Goal: Transaction & Acquisition: Purchase product/service

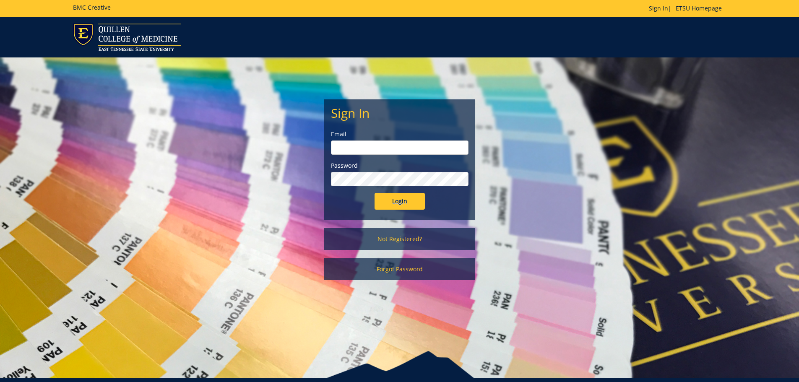
click at [349, 155] on form "Sign In Email Password Login" at bounding box center [400, 158] width 138 height 104
click at [349, 152] on input "email" at bounding box center [400, 148] width 138 height 14
type input "[EMAIL_ADDRESS][DOMAIN_NAME]"
click at [375, 193] on input "Login" at bounding box center [400, 201] width 50 height 17
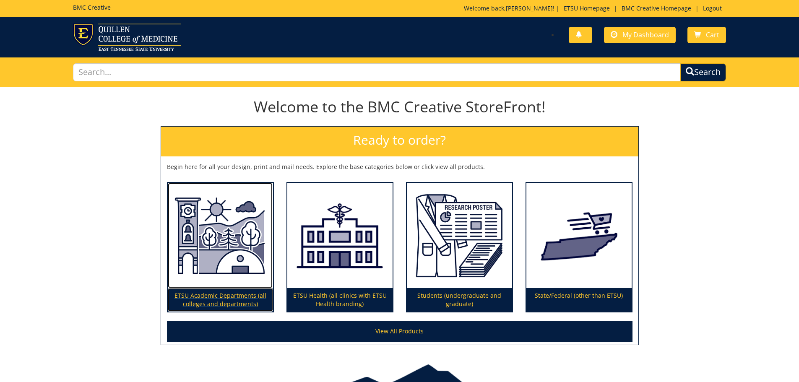
click at [177, 250] on img at bounding box center [220, 236] width 105 height 106
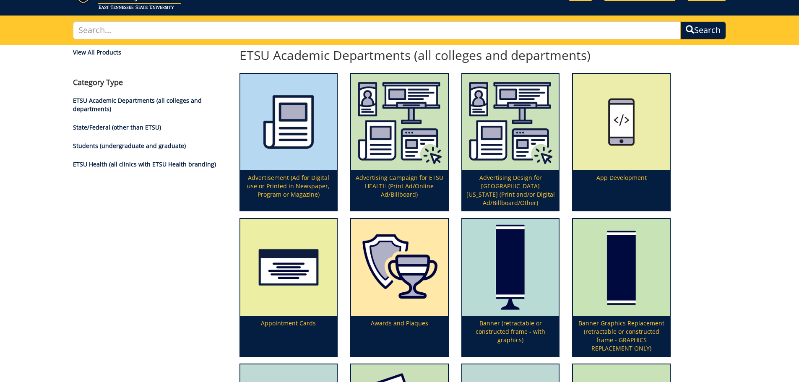
scroll to position [84, 0]
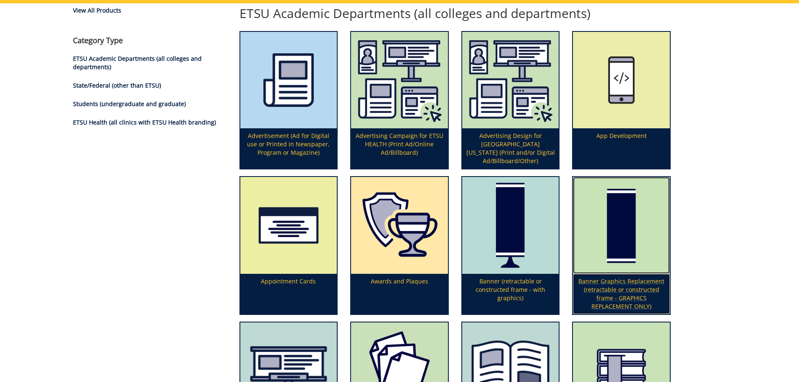
click at [603, 227] on img at bounding box center [621, 225] width 97 height 97
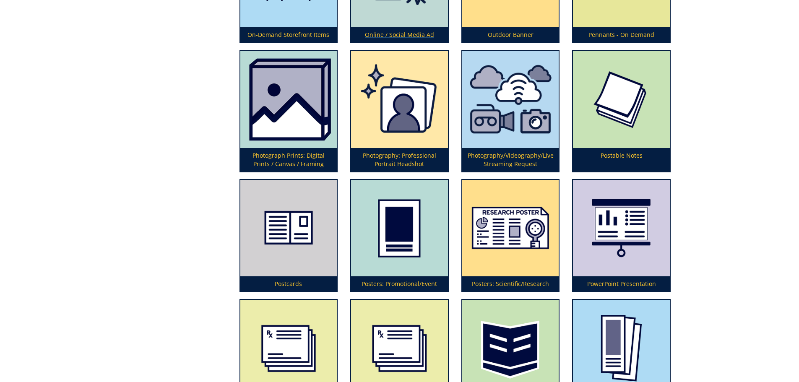
scroll to position [2032, 0]
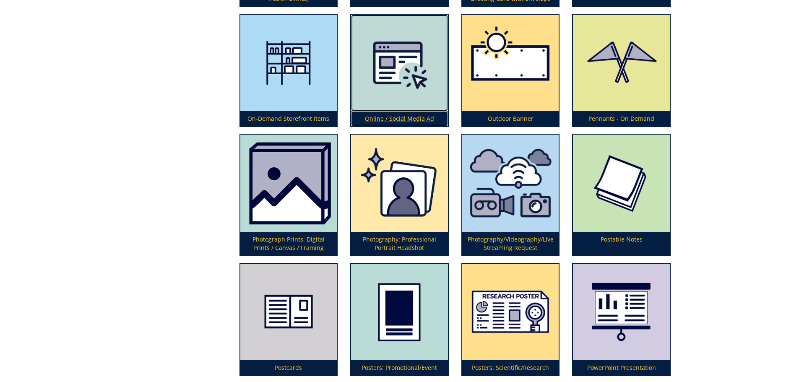
click at [396, 55] on img at bounding box center [399, 63] width 97 height 97
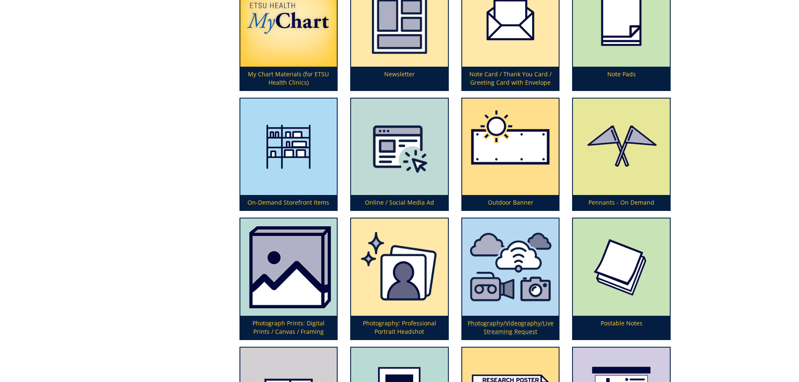
scroll to position [1906, 0]
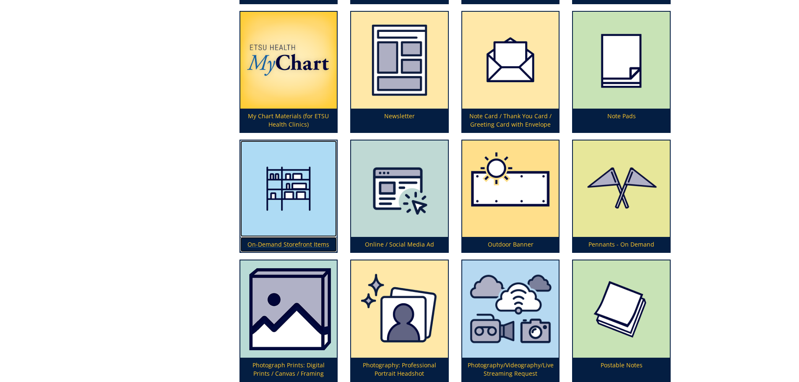
click at [304, 204] on img at bounding box center [288, 189] width 97 height 97
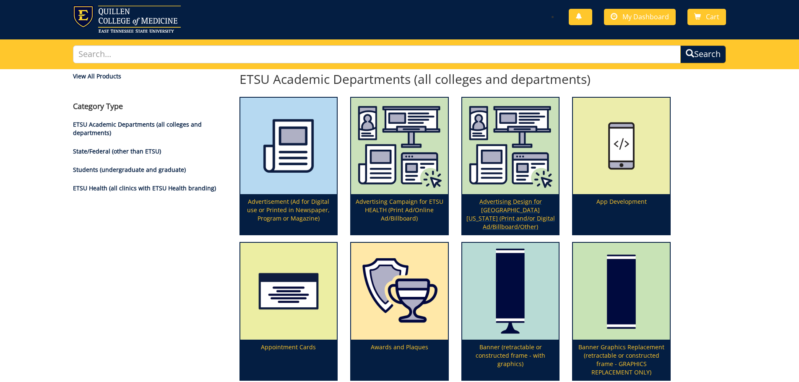
scroll to position [0, 0]
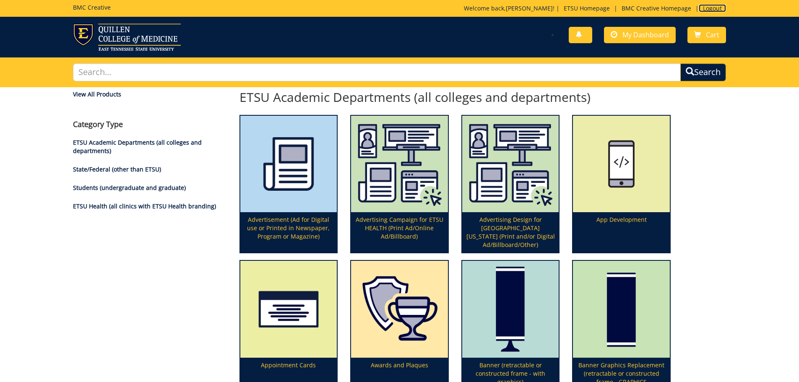
click at [712, 8] on link "Logout" at bounding box center [712, 8] width 27 height 8
